Goal: Information Seeking & Learning: Learn about a topic

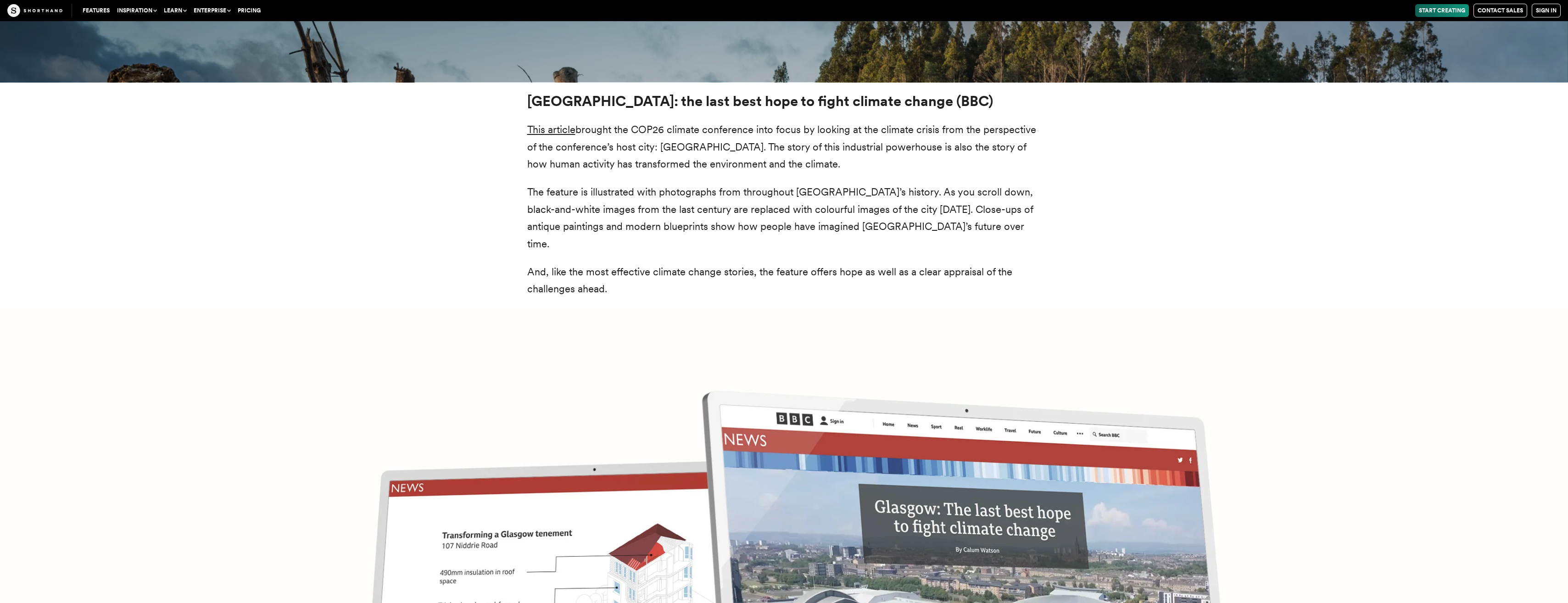
scroll to position [3546, 0]
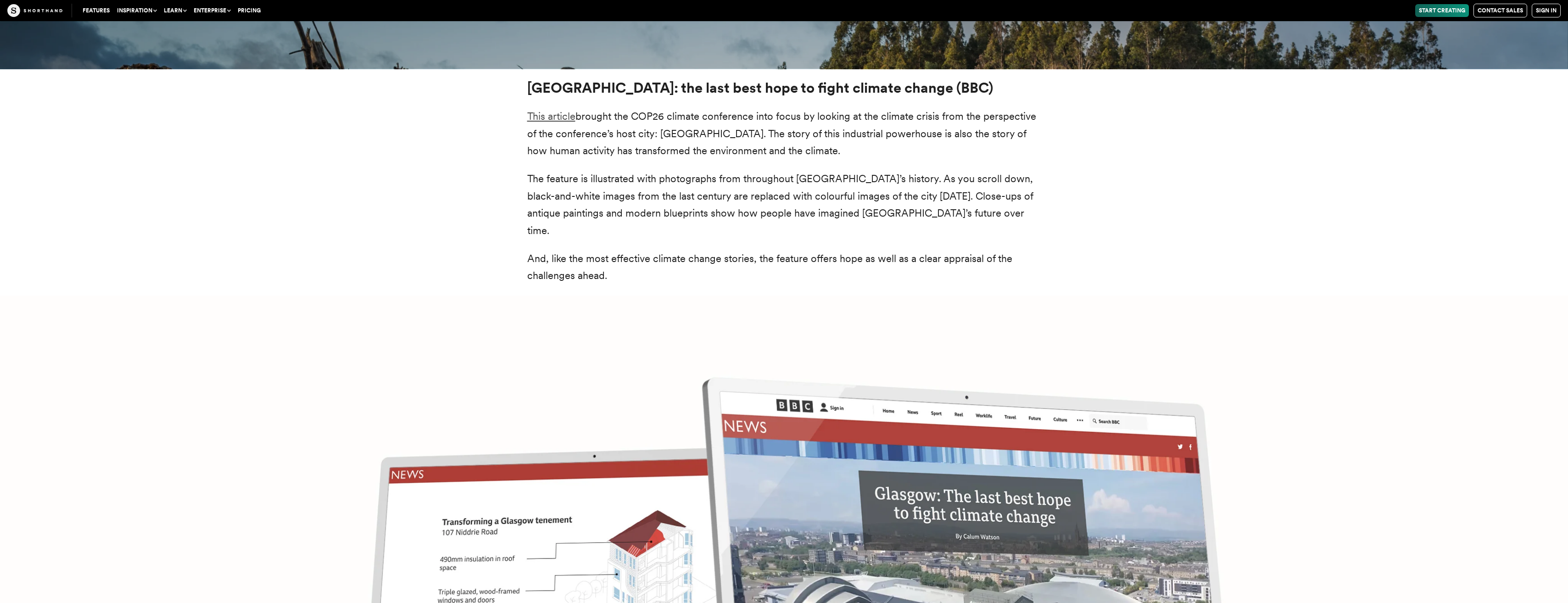
click at [553, 110] on link "This article" at bounding box center [551, 116] width 48 height 12
drag, startPoint x: 527, startPoint y: 71, endPoint x: 920, endPoint y: 64, distance: 393.1
click at [920, 80] on div "Glasgow: the last best hope to fight climate change (BBC) This article brought …" at bounding box center [784, 181] width 551 height 204
copy strong "[GEOGRAPHIC_DATA]: the last best hope to fight climate change (BBC)"
click at [477, 151] on div "Glasgow: the last best hope to fight climate change (BBC) This article brought …" at bounding box center [784, 182] width 1101 height 226
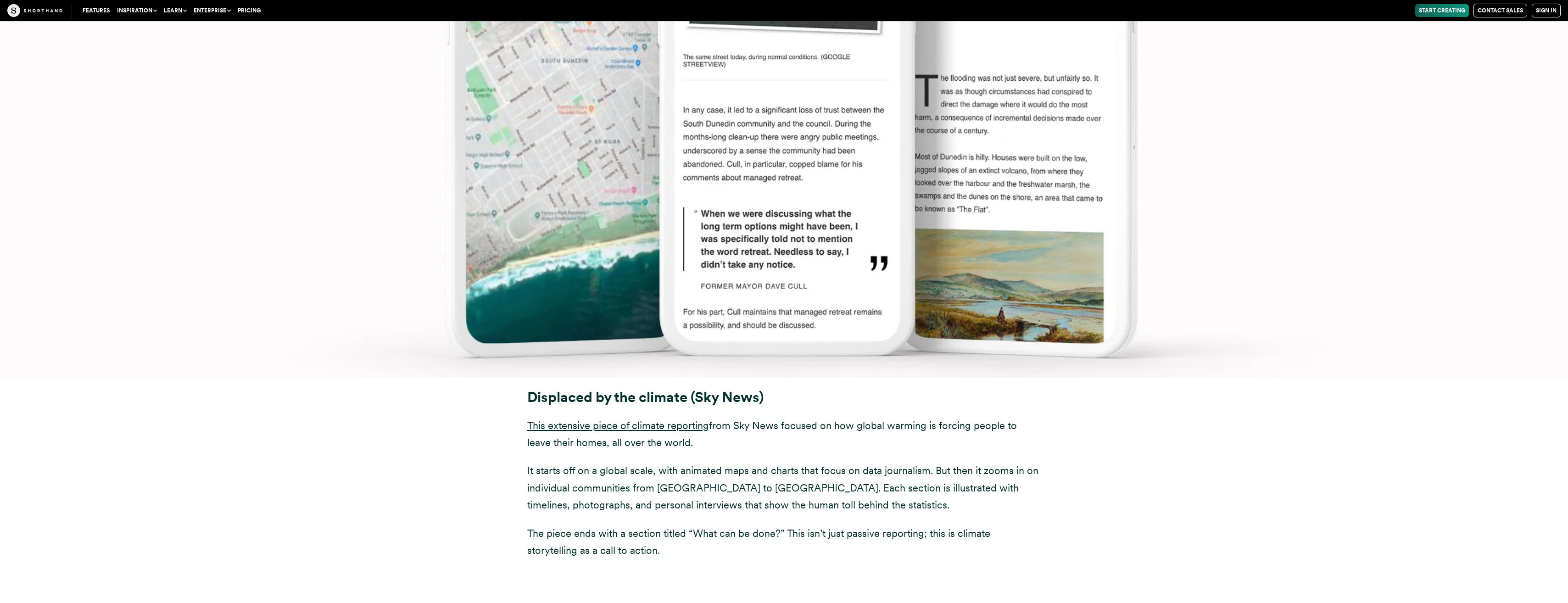
scroll to position [6481, 0]
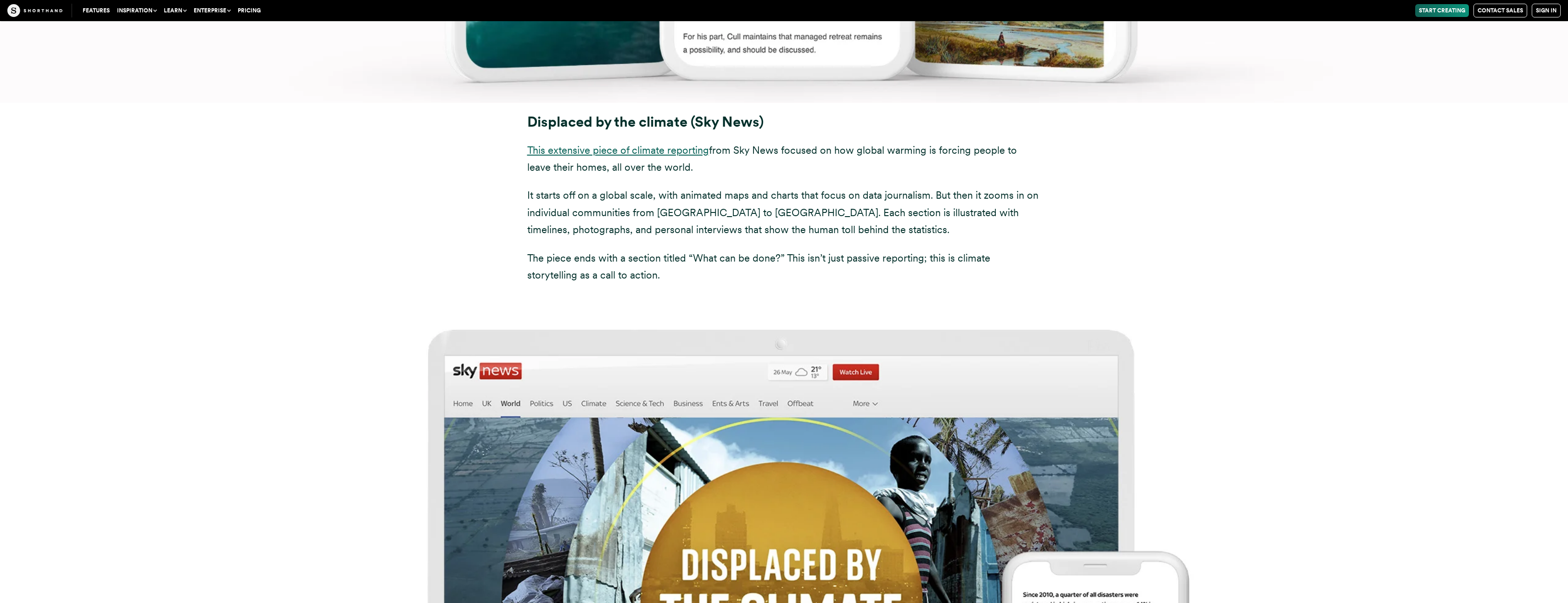
click at [627, 144] on link "This extensive piece of climate reporting" at bounding box center [618, 150] width 182 height 12
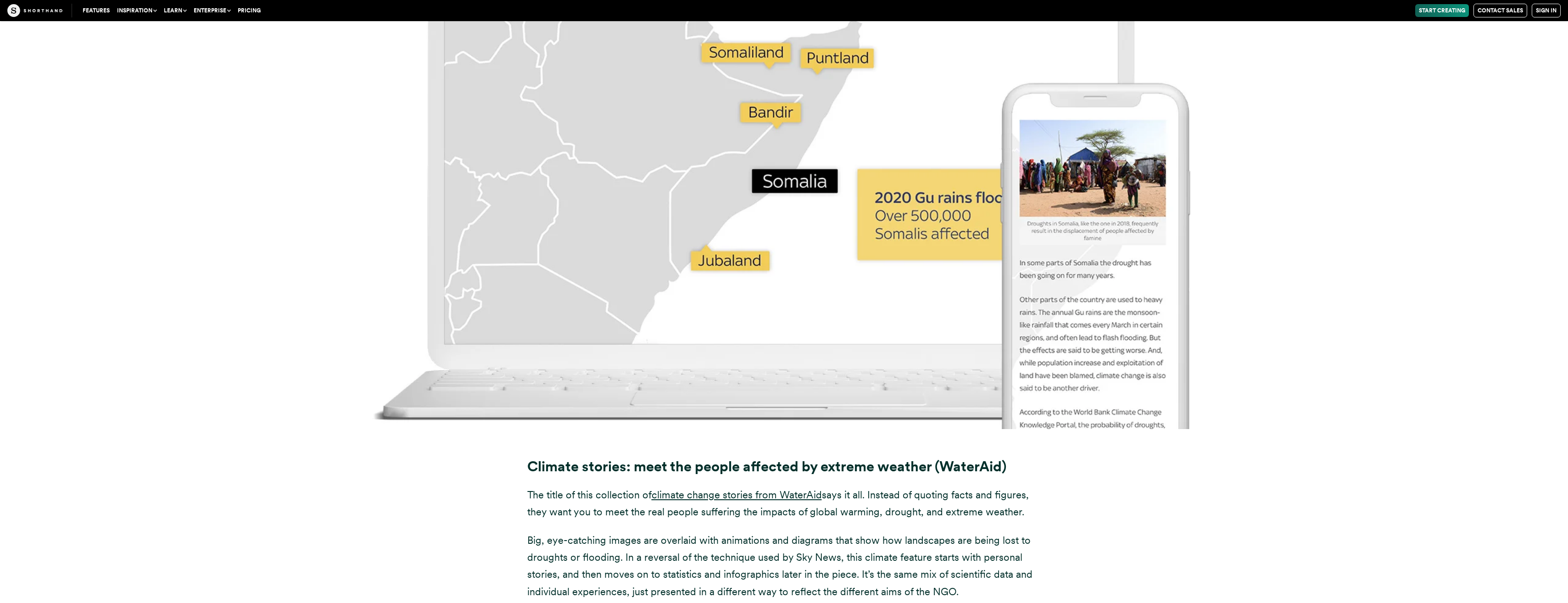
scroll to position [7903, 0]
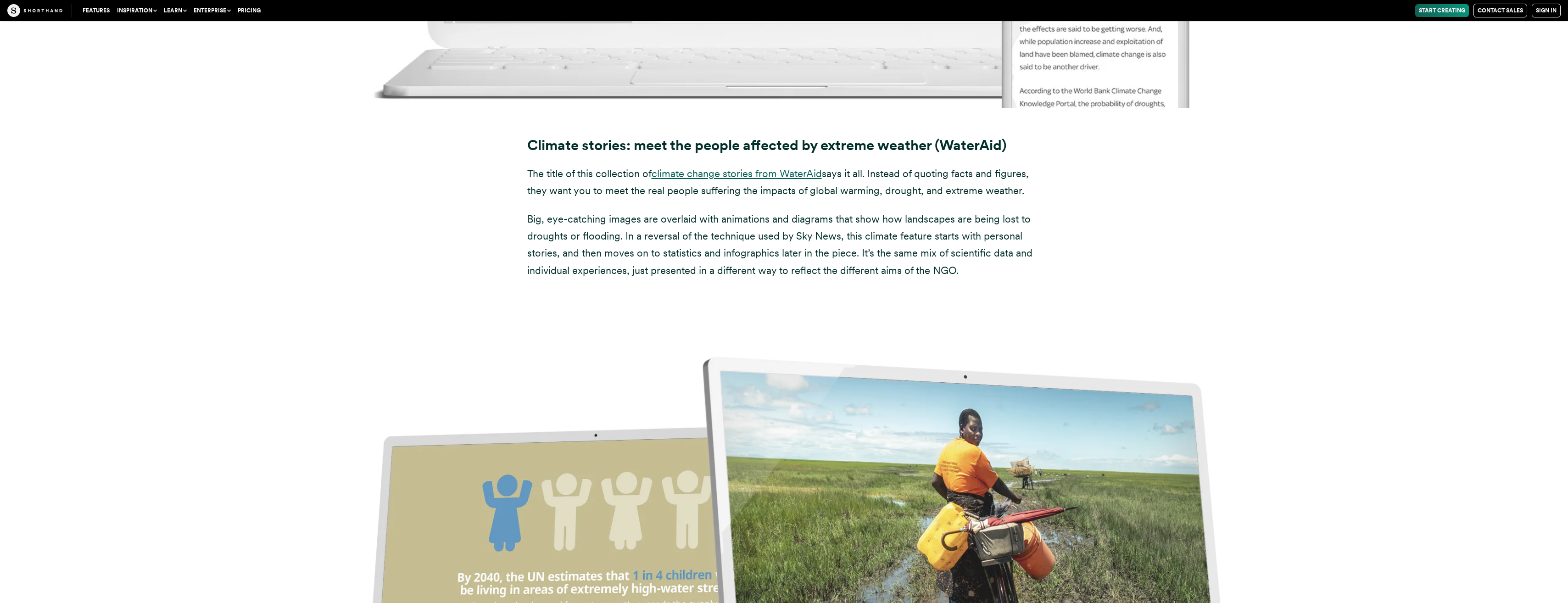
click at [723, 167] on link "climate change stories from WaterAid" at bounding box center [737, 173] width 170 height 12
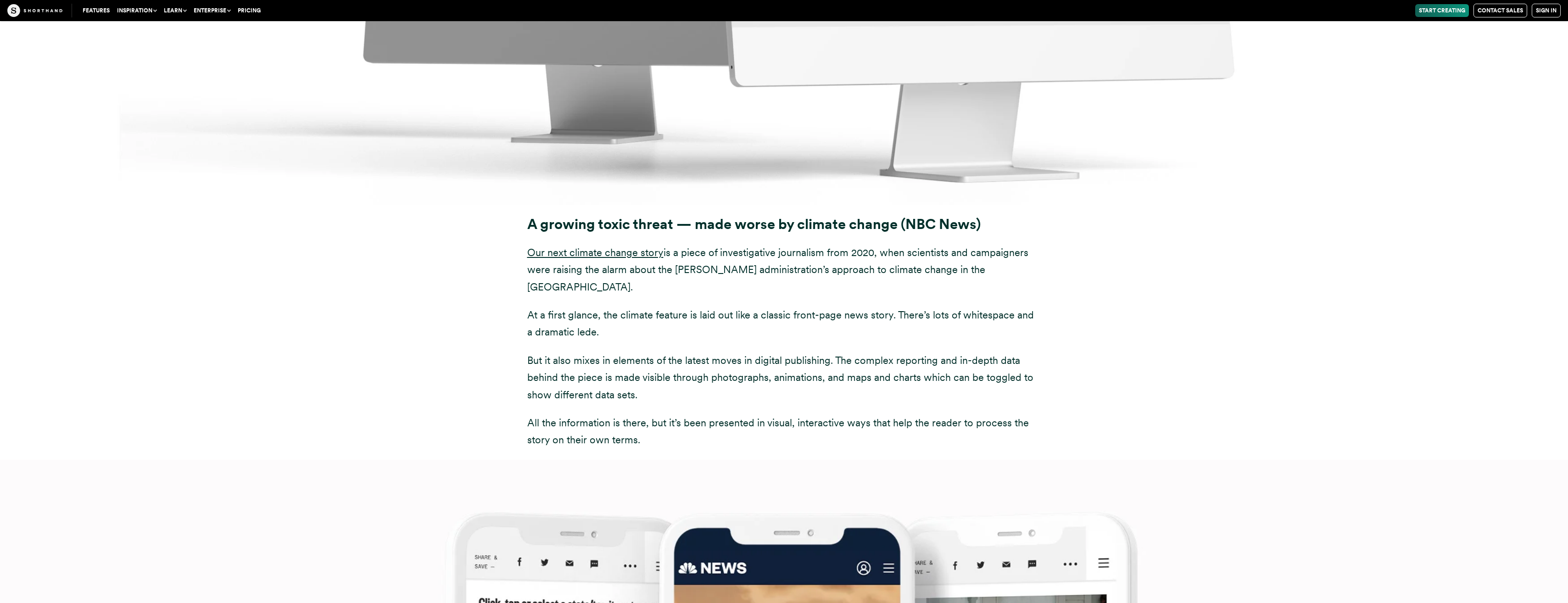
scroll to position [9279, 0]
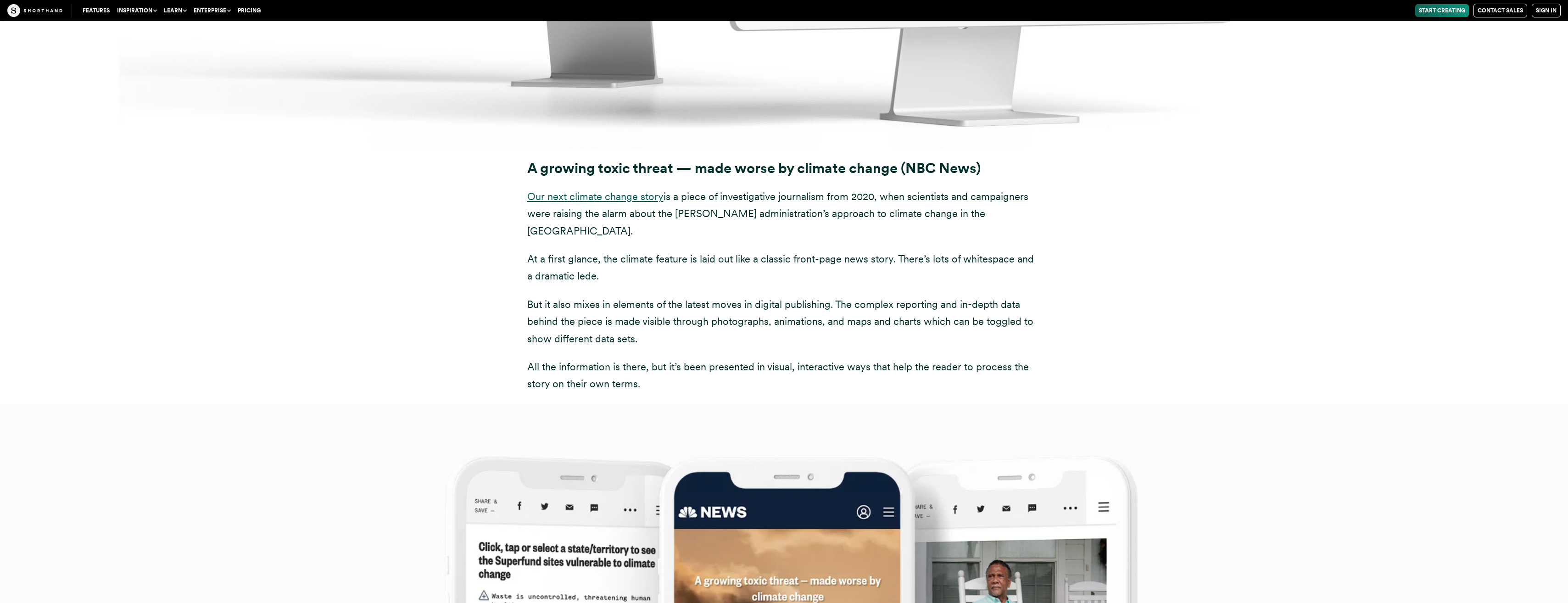
click at [639, 190] on link "Our next climate change story" at bounding box center [595, 197] width 136 height 12
